Goal: Transaction & Acquisition: Purchase product/service

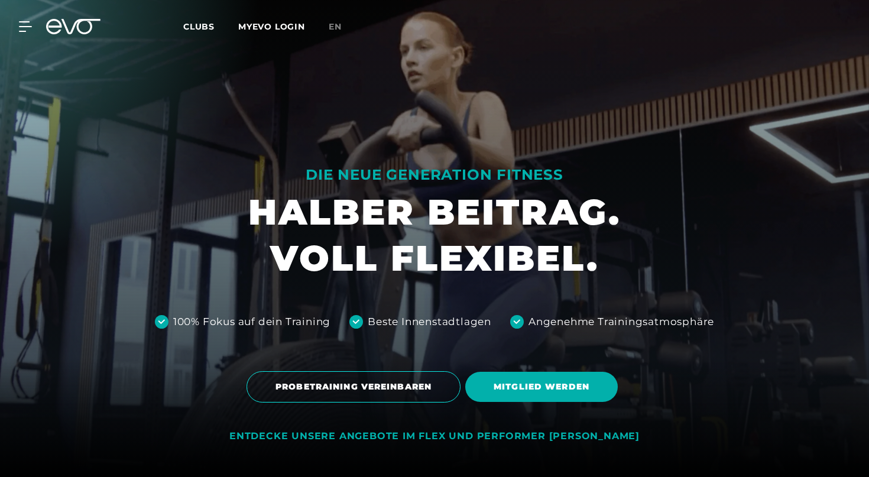
click at [195, 21] on div "Clubs MYEVO LOGIN" at bounding box center [255, 27] width 145 height 14
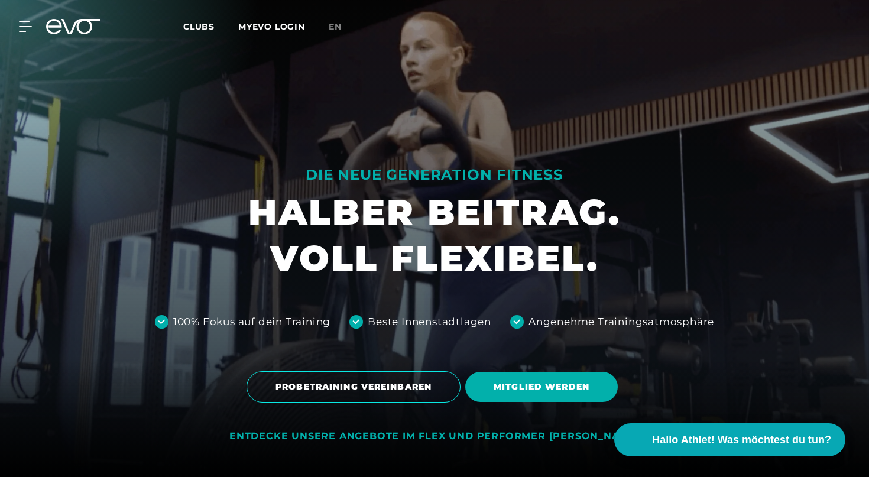
click at [202, 32] on span "Clubs" at bounding box center [198, 26] width 31 height 11
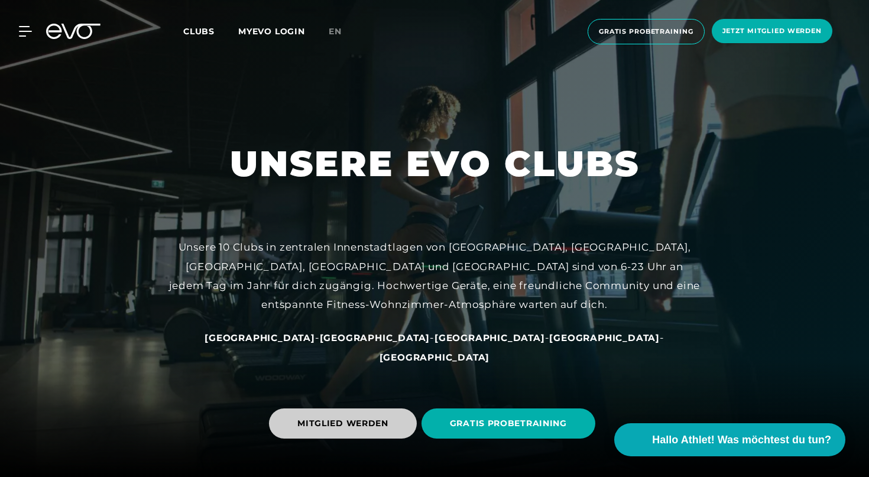
click at [384, 424] on span "MITGLIED WERDEN" at bounding box center [342, 423] width 91 height 12
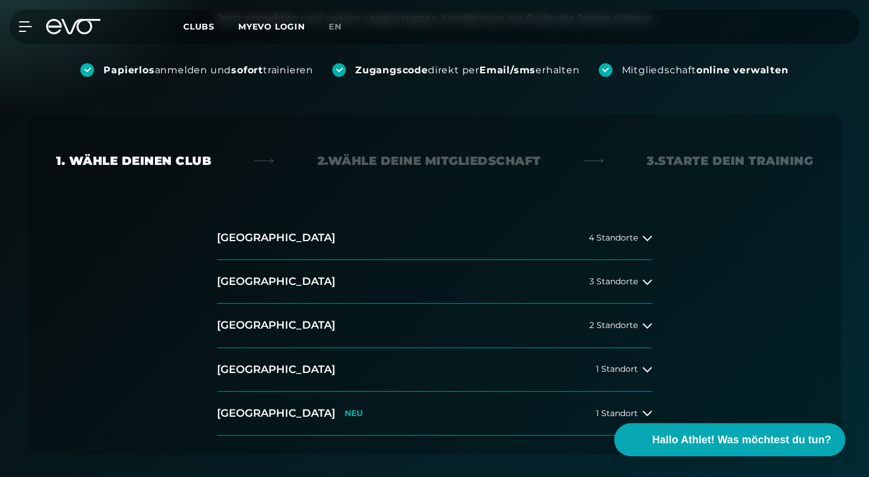
scroll to position [225, 0]
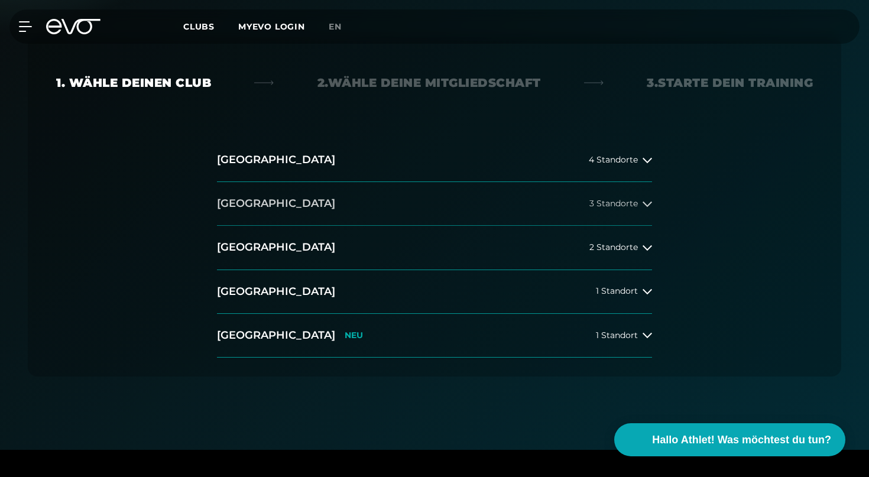
click at [260, 218] on button "[GEOGRAPHIC_DATA] 3 Standorte" at bounding box center [434, 204] width 435 height 44
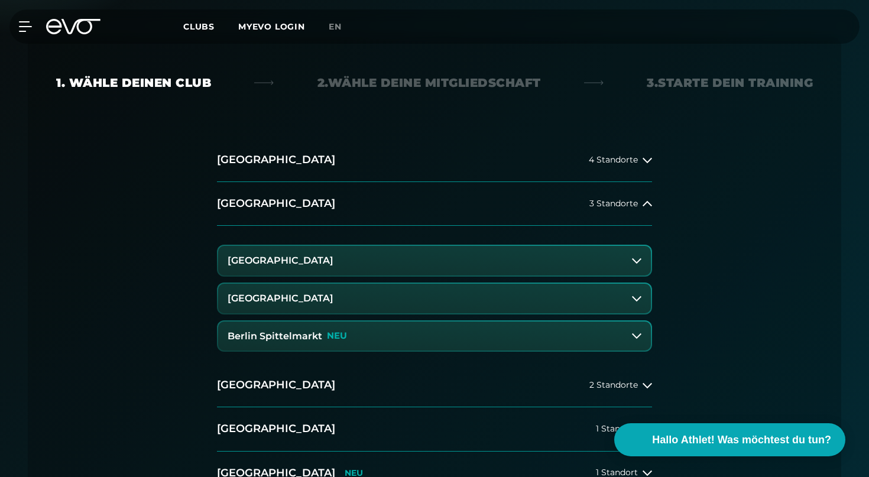
click at [636, 336] on icon at bounding box center [636, 335] width 9 height 9
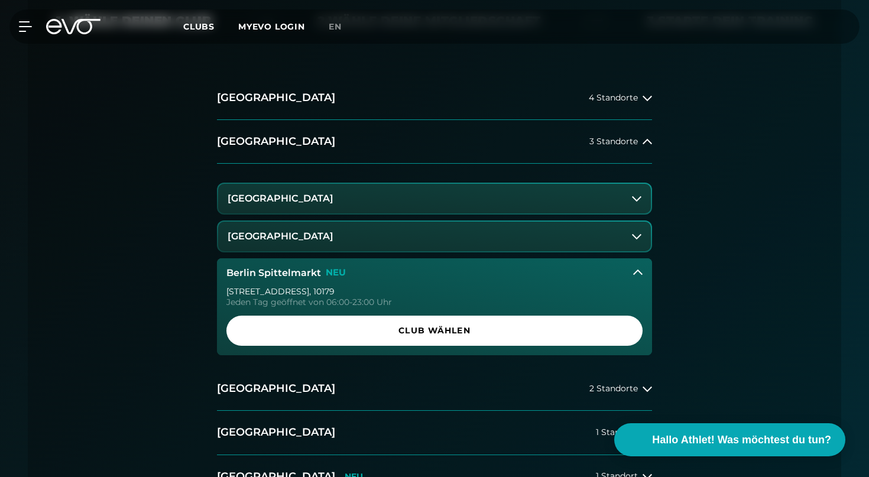
scroll to position [304, 0]
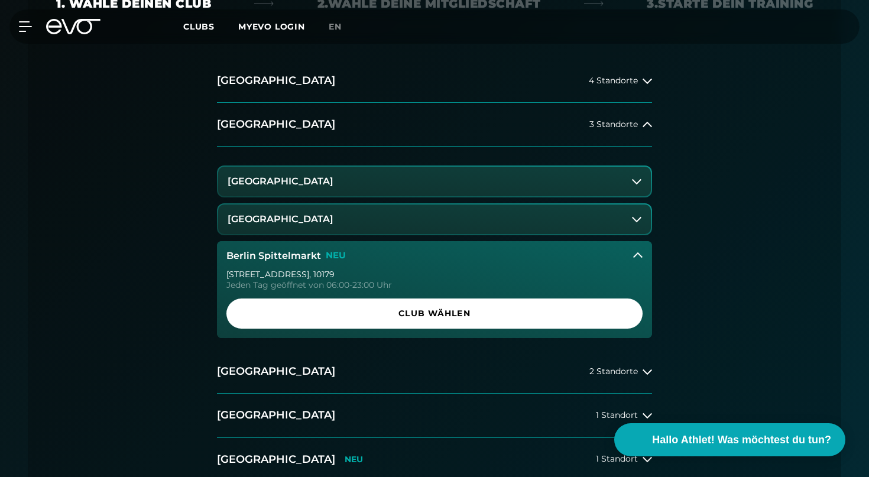
click at [577, 183] on button "[GEOGRAPHIC_DATA]" at bounding box center [434, 182] width 433 height 30
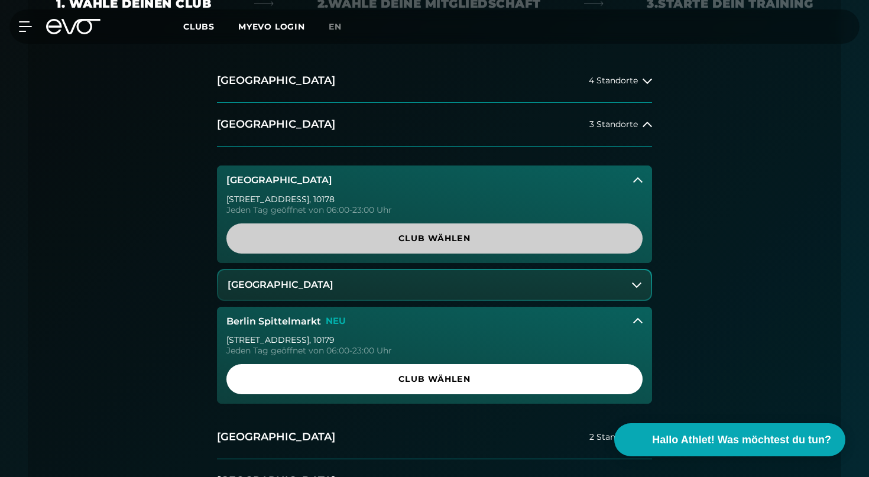
click at [381, 238] on span "Club wählen" at bounding box center [435, 238] width 360 height 12
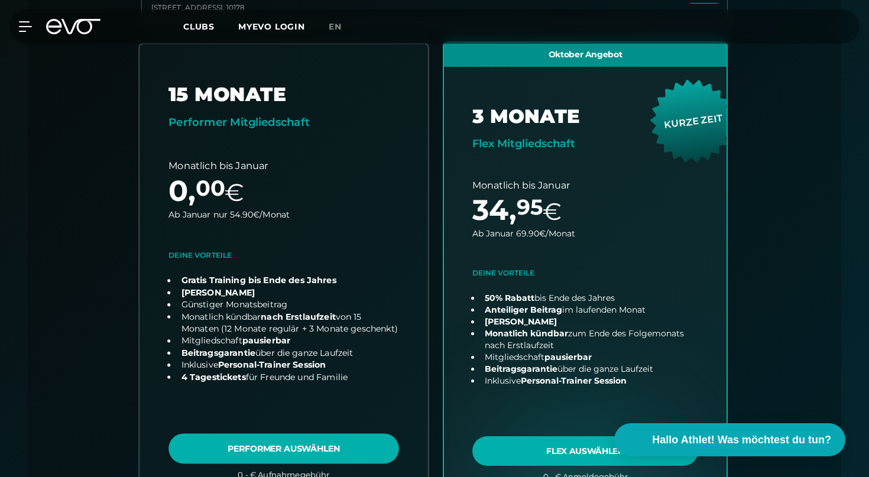
scroll to position [401, 0]
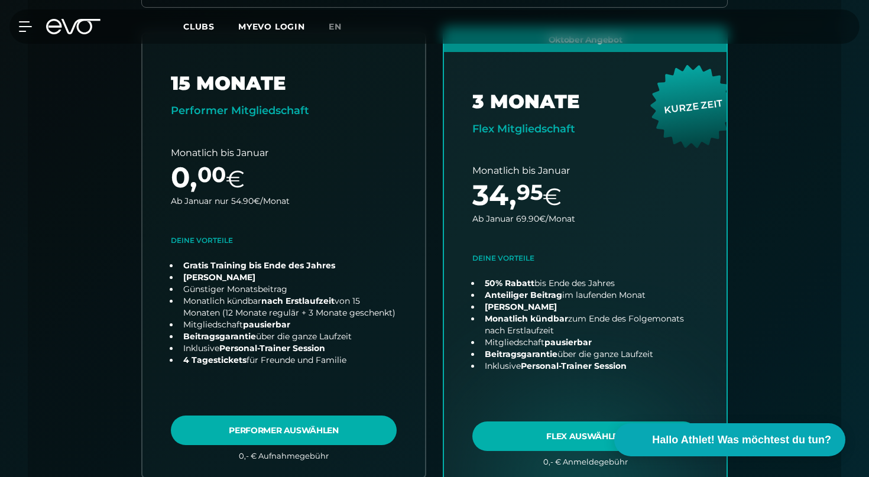
click at [87, 179] on div "Club : [STREET_ADDRESS] 15 MONATE Performer Mitgliedschaft Monatlich bis Januar…" at bounding box center [434, 237] width 757 height 551
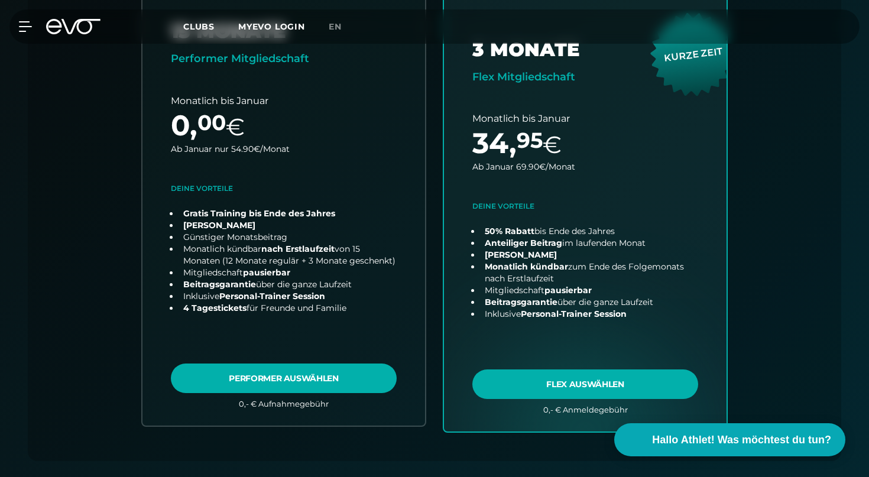
scroll to position [454, 0]
click at [99, 186] on div "Club : [STREET_ADDRESS] 15 MONATE Performer Mitgliedschaft Monatlich bis Januar…" at bounding box center [434, 185] width 757 height 551
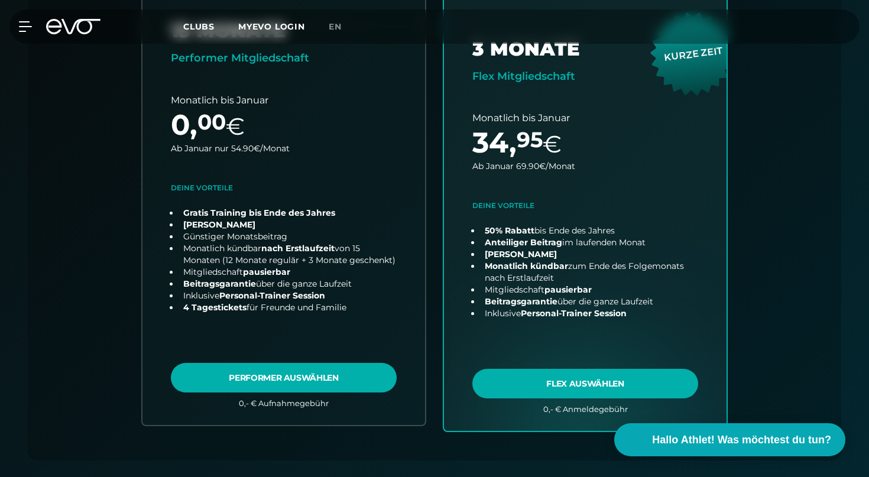
click at [99, 186] on div "Club : [STREET_ADDRESS] 15 MONATE Performer Mitgliedschaft Monatlich bis Januar…" at bounding box center [434, 185] width 757 height 551
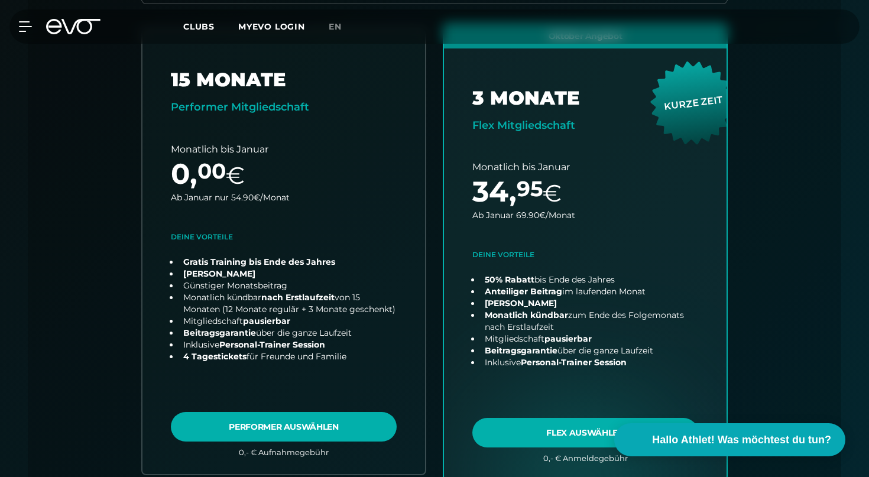
scroll to position [409, 0]
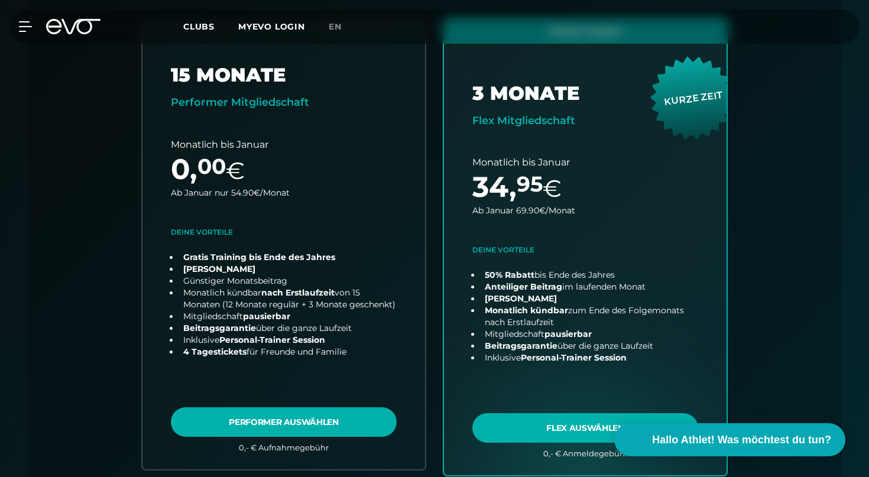
click at [88, 208] on div "Club : [STREET_ADDRESS] 15 MONATE Performer Mitgliedschaft Monatlich bis Januar…" at bounding box center [434, 229] width 757 height 551
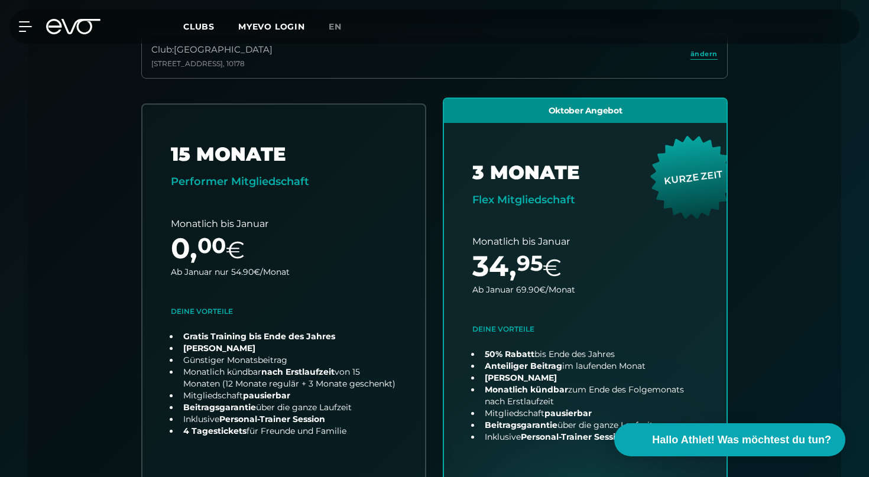
scroll to position [276, 0]
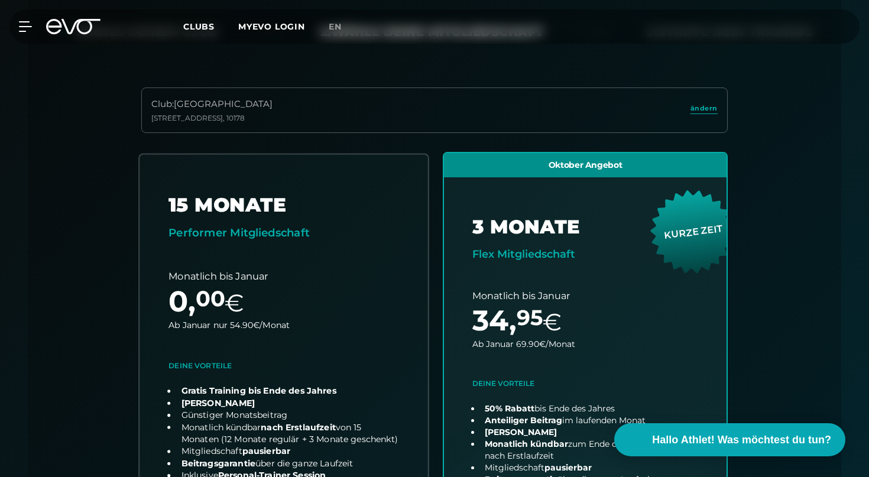
click at [191, 247] on link "choose plan" at bounding box center [284, 380] width 289 height 453
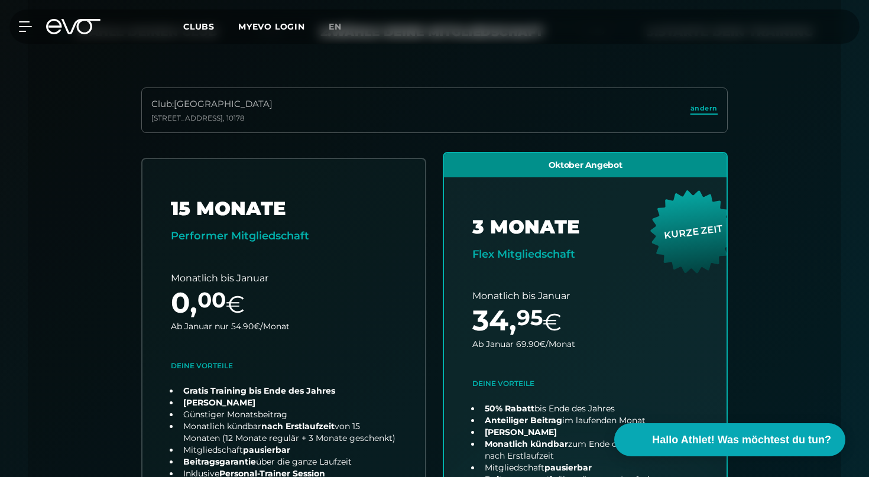
click at [696, 112] on span "ändern" at bounding box center [704, 108] width 27 height 10
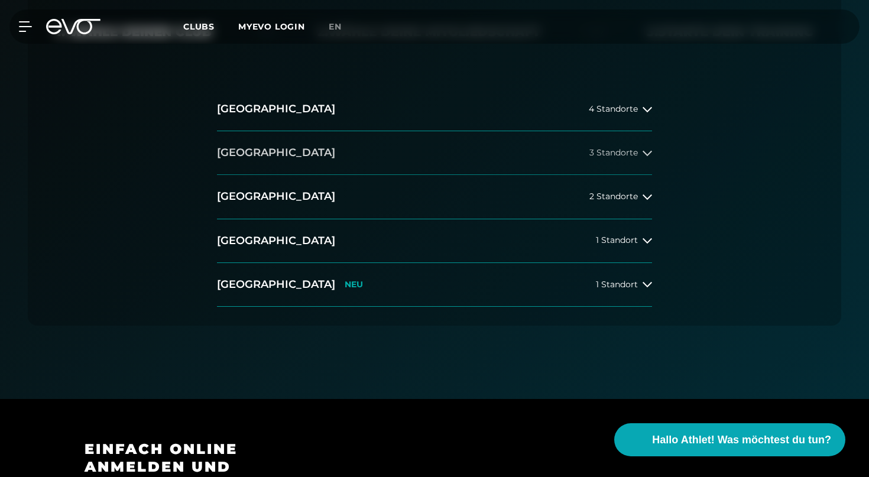
click at [611, 157] on span "3 Standorte" at bounding box center [614, 152] width 48 height 9
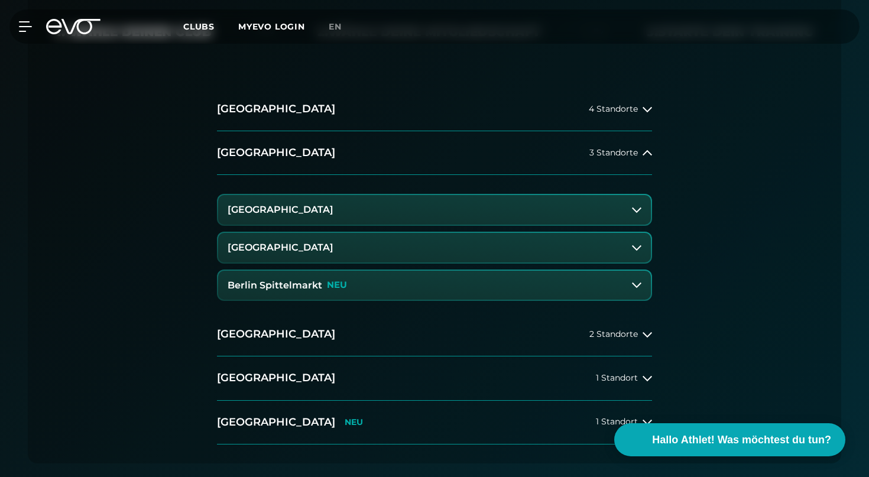
click at [530, 301] on div "Berlin Spittelmarkt NEU" at bounding box center [434, 286] width 435 height 32
click at [511, 293] on button "Berlin Spittelmarkt NEU" at bounding box center [434, 286] width 433 height 30
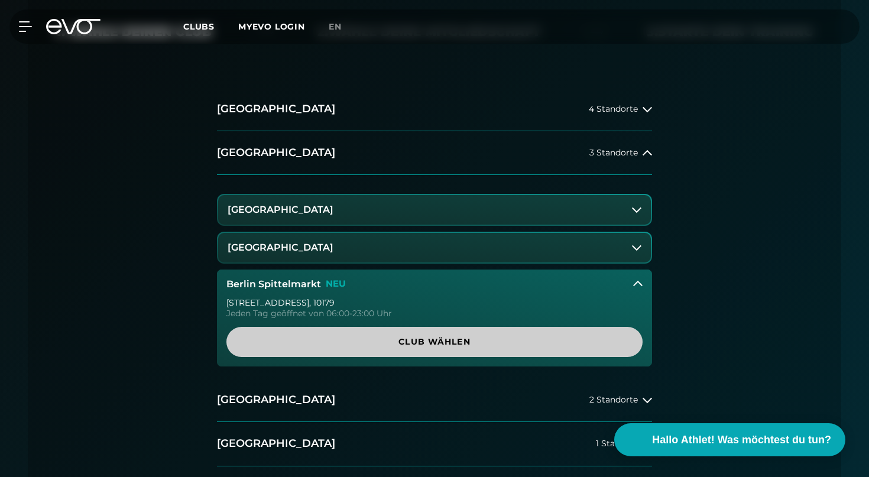
click at [408, 342] on span "Club wählen" at bounding box center [435, 342] width 360 height 12
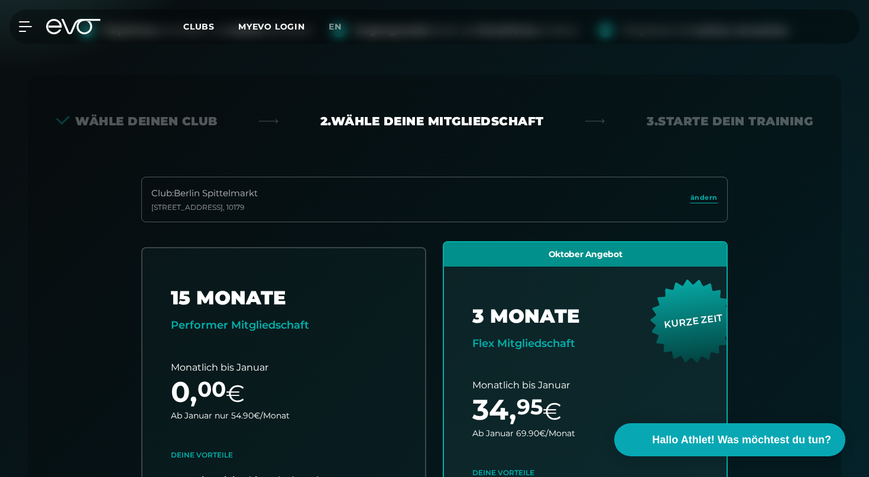
scroll to position [187, 0]
